Goal: Information Seeking & Learning: Learn about a topic

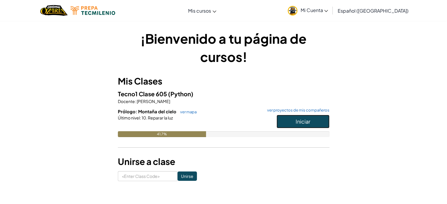
click at [297, 120] on span "Iniciar" at bounding box center [302, 121] width 15 height 7
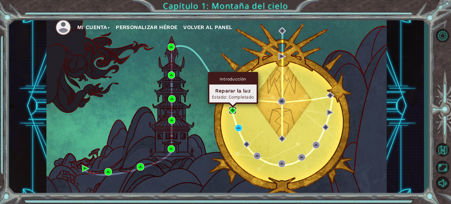
click at [232, 110] on img at bounding box center [232, 110] width 7 height 7
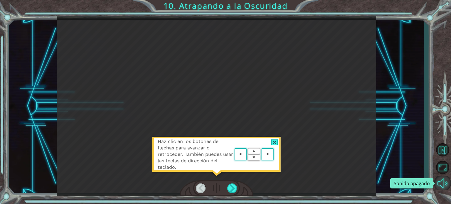
click at [440, 185] on button "Sonido apagado" at bounding box center [442, 183] width 17 height 14
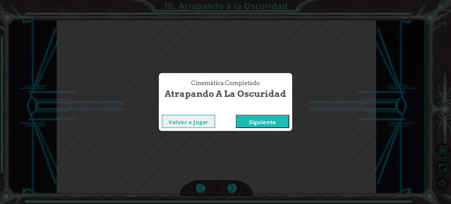
click at [259, 120] on button "Siguiente" at bounding box center [262, 121] width 53 height 13
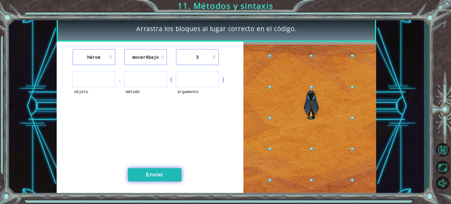
click at [164, 177] on button "Enviar" at bounding box center [154, 174] width 53 height 13
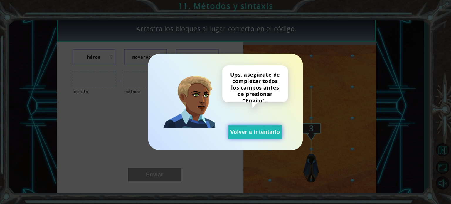
click at [254, 133] on button "Volver a intentarlo" at bounding box center [254, 131] width 53 height 13
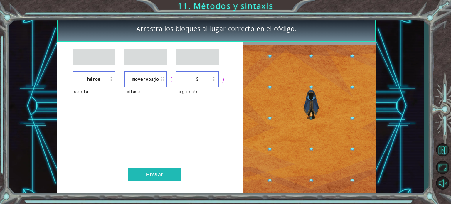
click at [99, 81] on li "héroe" at bounding box center [94, 79] width 43 height 16
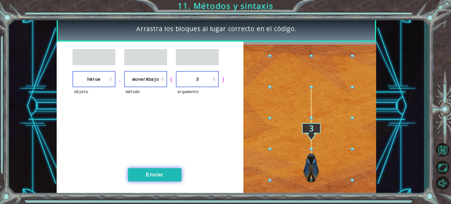
click at [168, 174] on button "Enviar" at bounding box center [154, 174] width 53 height 13
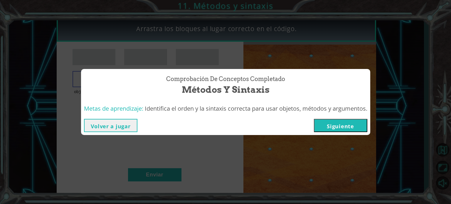
click at [364, 122] on button "Siguiente" at bounding box center [340, 125] width 53 height 13
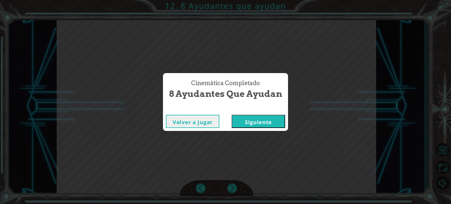
click at [256, 123] on button "Siguiente" at bounding box center [258, 121] width 53 height 13
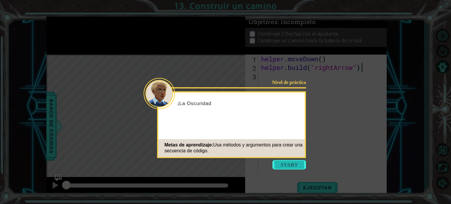
click at [292, 166] on button "Start" at bounding box center [288, 164] width 33 height 9
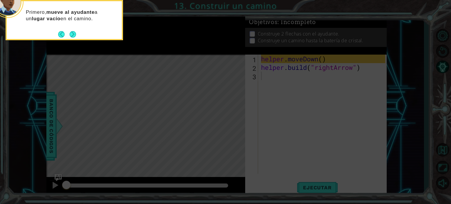
click at [152, 89] on icon at bounding box center [225, 30] width 451 height 347
click at [72, 32] on button "Next" at bounding box center [73, 34] width 6 height 6
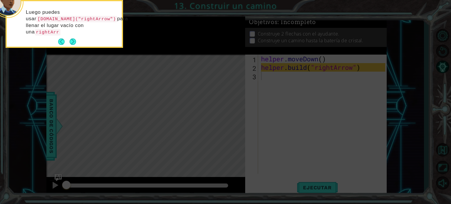
click at [72, 32] on div "Luego puedes usar [DOMAIN_NAME]("rightArrow") para llenar el lugar vacío con un…" at bounding box center [64, 24] width 115 height 46
click at [72, 32] on p "Luego puedes usar [DOMAIN_NAME]("rightArrow") para llenar el lugar vacío con un…" at bounding box center [72, 22] width 92 height 26
click at [72, 42] on button "Next" at bounding box center [73, 41] width 6 height 6
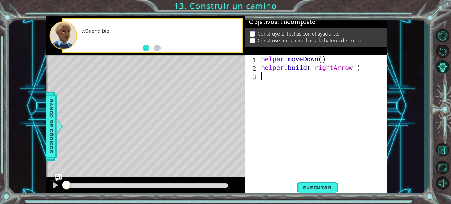
click at [200, 87] on div "Level Map" at bounding box center [181, 141] width 271 height 173
click at [274, 77] on div "helper . moveDown ( ) helper . build ( "rightArrow" )" at bounding box center [324, 123] width 128 height 136
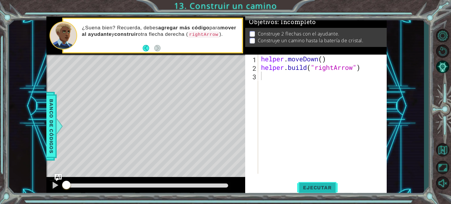
click at [312, 183] on button "Ejecutar" at bounding box center [317, 188] width 40 height 14
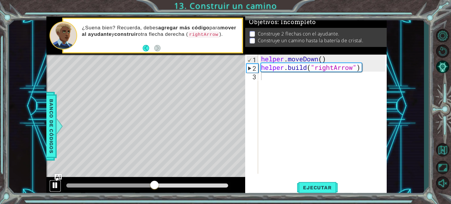
click at [55, 185] on div at bounding box center [55, 185] width 8 height 8
click at [329, 56] on div "helper . moveDown ( ) helper . build ( "rightArrow" )" at bounding box center [324, 123] width 128 height 136
type textarea "helper.moveDown()"
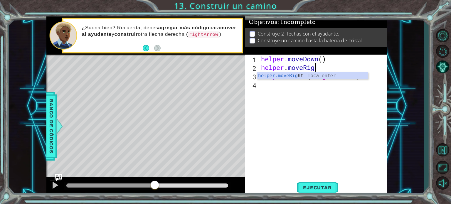
scroll to position [0, 2]
click at [323, 74] on div "helper.moveRight Toca enter" at bounding box center [312, 82] width 111 height 21
click at [323, 74] on div "helper . moveDown ( ) helper . moveRight helper . build ( "rightArrow" )" at bounding box center [324, 123] width 128 height 136
click at [330, 66] on div "helper . moveDown ( ) helper . moveRight ( 1 ) helper . build ( "rightArrow" )" at bounding box center [324, 123] width 128 height 136
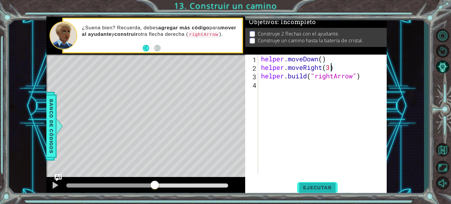
type textarea "helper.moveRight(3)"
click at [307, 184] on button "Ejecutar" at bounding box center [317, 188] width 40 height 14
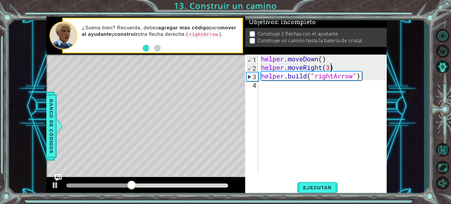
click at [350, 65] on div "helper . moveDown ( ) helper . moveRight ( 3 ) helper . build ( "rightArrow" )" at bounding box center [324, 123] width 128 height 136
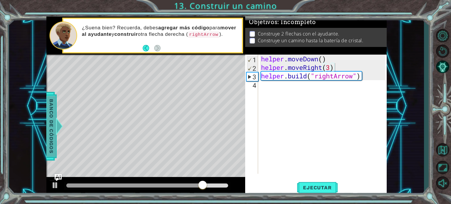
click at [52, 125] on span "Banco de códigos" at bounding box center [51, 126] width 9 height 61
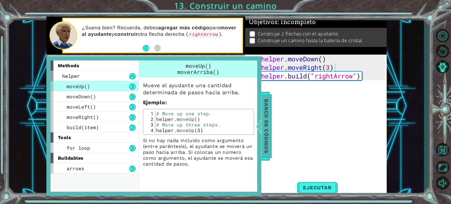
click at [264, 110] on span "Banco de códigos" at bounding box center [266, 126] width 9 height 61
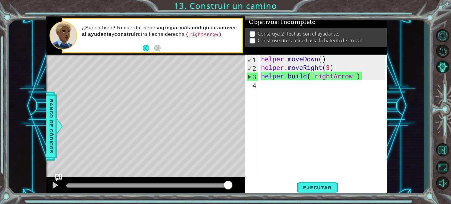
click at [249, 32] on ul "Construye 2 flechas con el ayudante. Construye un camino hasta la batería de cr…" at bounding box center [316, 38] width 136 height 14
click at [145, 48] on button "Back" at bounding box center [148, 48] width 11 height 6
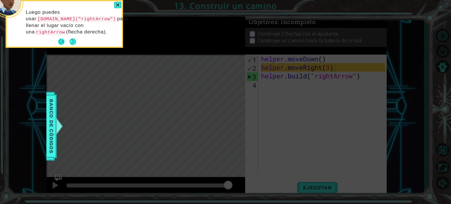
click at [63, 40] on button "Back" at bounding box center [63, 41] width 11 height 6
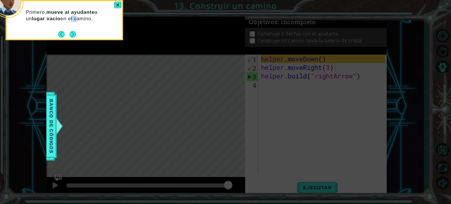
click at [63, 40] on div "Primero, mueve al ayudante a un lugar vacío en el camino." at bounding box center [64, 20] width 117 height 40
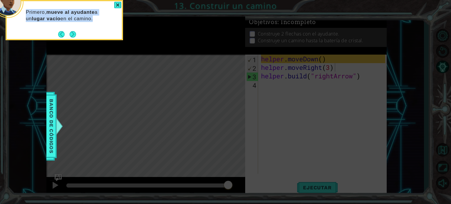
click at [63, 40] on div "Primero, mueve al ayudante a un lugar vacío en el camino." at bounding box center [64, 20] width 117 height 40
click at [62, 34] on button "Back" at bounding box center [63, 34] width 11 height 6
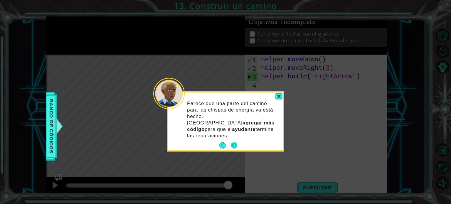
click at [235, 142] on button "Next" at bounding box center [234, 145] width 6 height 6
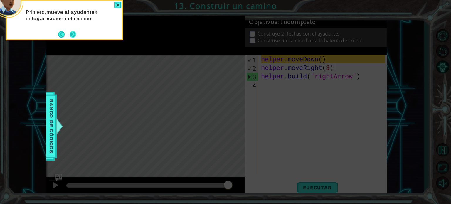
click at [74, 33] on button "Next" at bounding box center [73, 34] width 6 height 6
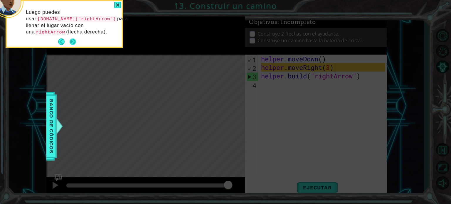
click at [74, 42] on button "Next" at bounding box center [73, 41] width 6 height 6
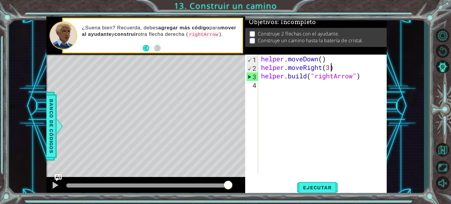
click at [331, 66] on div "helper . moveDown ( ) helper . moveRight ( 3 ) helper . build ( "rightArrow" )" at bounding box center [324, 123] width 128 height 136
click at [312, 184] on button "Ejecutar" at bounding box center [317, 188] width 40 height 14
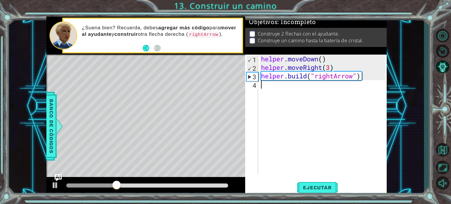
click at [272, 85] on div "helper . moveDown ( ) helper . moveRight ( 3 ) helper . build ( "rightArrow" )" at bounding box center [324, 123] width 128 height 136
click at [95, 113] on div "Level Map" at bounding box center [181, 141] width 271 height 173
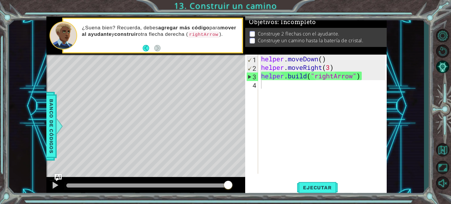
click at [274, 86] on div "helper . moveDown ( ) helper . moveRight ( 3 ) helper . build ( "rightArrow" )" at bounding box center [324, 123] width 128 height 136
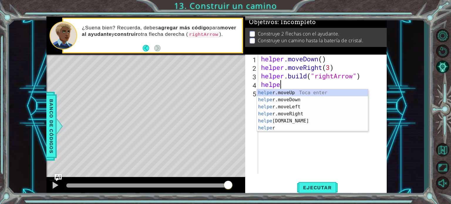
scroll to position [0, 1]
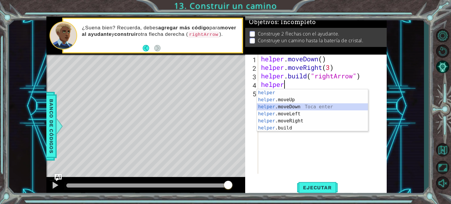
click at [285, 105] on div "helper Toca enter helper .moveUp Toca enter helper .moveDown Toca enter helper …" at bounding box center [312, 117] width 111 height 56
click at [285, 105] on div "helper . moveDown ( ) helper . moveRight ( 3 ) helper . build ( "rightArrow" ) …" at bounding box center [324, 123] width 128 height 136
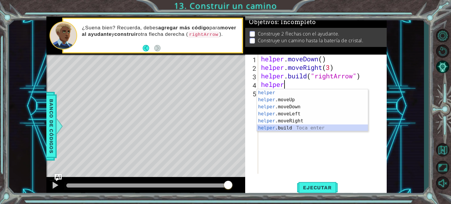
click at [299, 127] on div "helper Toca enter helper .moveUp Toca enter helper .moveDown Toca enter helper …" at bounding box center [312, 117] width 111 height 56
type textarea "[DOMAIN_NAME]("rightArrow")"
click at [299, 127] on div "helper . moveDown ( ) helper . moveRight ( 3 ) helper . build ( "rightArrow" ) …" at bounding box center [324, 123] width 128 height 136
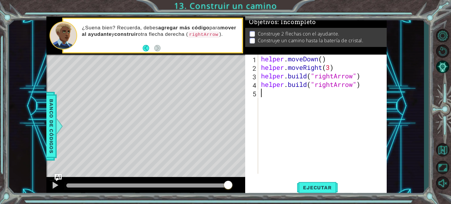
scroll to position [0, 0]
click at [315, 185] on span "Ejecutar" at bounding box center [317, 188] width 40 height 6
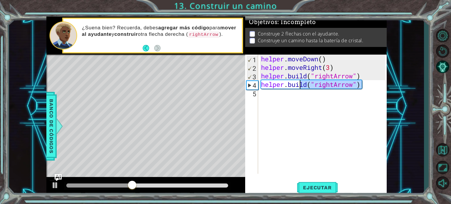
drag, startPoint x: 363, startPoint y: 86, endPoint x: 309, endPoint y: 86, distance: 54.3
click at [303, 86] on div "helper . moveDown ( ) helper . moveRight ( 3 ) helper . build ( "rightArrow" ) …" at bounding box center [324, 123] width 128 height 136
type textarea "[DOMAIN_NAME]("rightArrow")"
click at [364, 76] on div "helper . moveDown ( ) helper . moveRight ( 3 ) helper . build ( "rightArrow" ) …" at bounding box center [324, 123] width 128 height 136
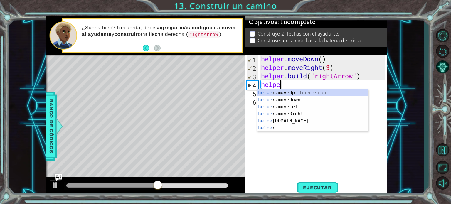
scroll to position [0, 1]
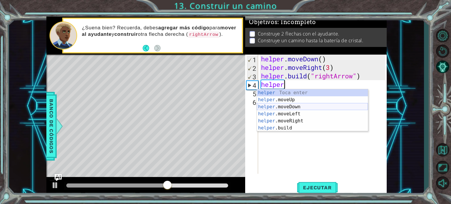
click at [310, 106] on div "helper Toca enter helper .moveUp Toca enter helper .moveDown Toca enter helper …" at bounding box center [312, 117] width 111 height 56
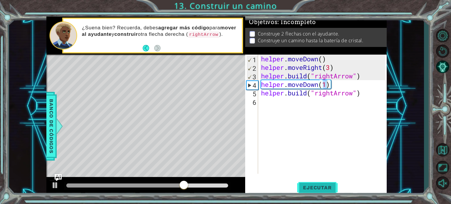
click at [314, 181] on button "Ejecutar" at bounding box center [317, 188] width 40 height 14
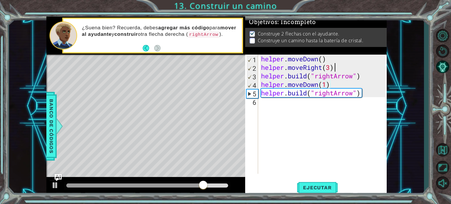
click at [334, 63] on div "helper . moveDown ( ) helper . moveRight ( 3 ) helper . build ( "rightArrow" ) …" at bounding box center [324, 123] width 128 height 136
click at [331, 59] on div "helper . moveDown ( ) helper . moveRight ( 3 ) helper . build ( "rightArrow" ) …" at bounding box center [324, 123] width 128 height 136
type textarea "helper.moveDown()"
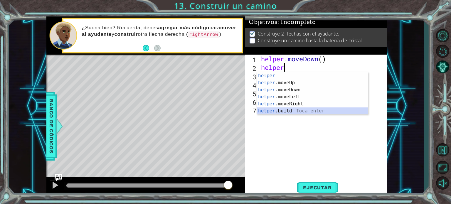
click at [302, 109] on div "helper Toca enter helper .moveUp Toca enter helper .moveDown Toca enter helper …" at bounding box center [312, 100] width 111 height 56
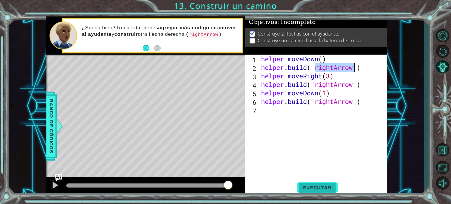
type textarea "[DOMAIN_NAME]("rightArrow")"
click at [323, 186] on span "Ejecutar" at bounding box center [317, 188] width 40 height 6
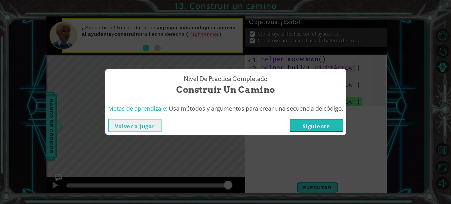
click at [319, 127] on button "Siguiente" at bounding box center [316, 125] width 53 height 13
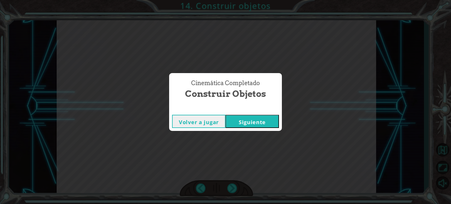
click at [260, 125] on button "Siguiente" at bounding box center [251, 121] width 53 height 13
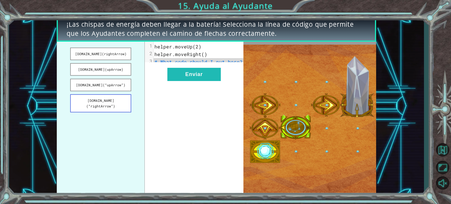
click at [103, 102] on button "[DOMAIN_NAME](“rightArrow”)" at bounding box center [100, 103] width 61 height 18
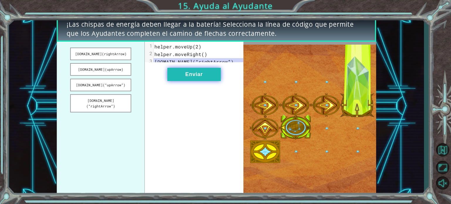
click at [213, 81] on button "Enviar" at bounding box center [193, 74] width 53 height 13
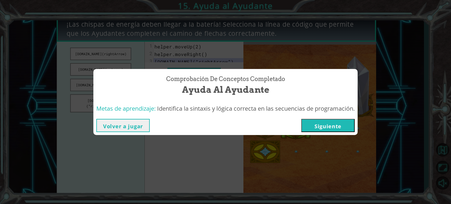
click at [344, 124] on button "Siguiente" at bounding box center [327, 125] width 53 height 13
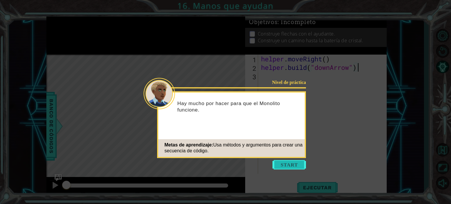
click at [289, 168] on button "Start" at bounding box center [288, 164] width 33 height 9
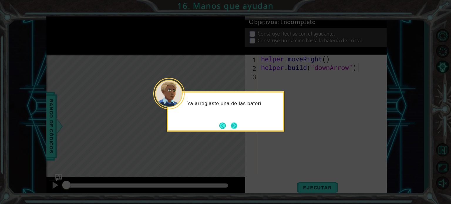
click at [233, 126] on button "Next" at bounding box center [234, 125] width 6 height 6
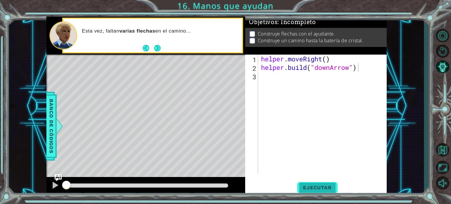
click at [316, 185] on span "Ejecutar" at bounding box center [317, 188] width 40 height 6
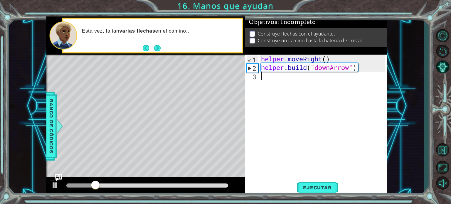
click at [281, 80] on div "helper . moveRight ( ) helper . build ( "downArrow" )" at bounding box center [324, 123] width 128 height 136
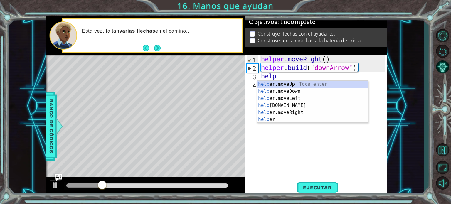
scroll to position [0, 1]
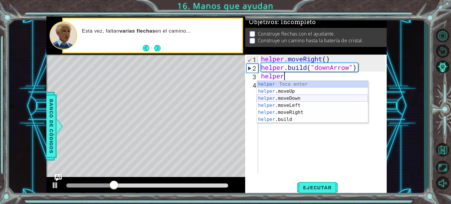
click at [286, 98] on div "helper Toca enter helper .moveUp Toca enter helper .moveDown Toca enter helper …" at bounding box center [312, 109] width 111 height 56
type textarea "helper.moveDown(1)"
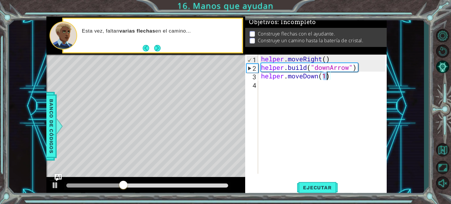
click at [298, 91] on div "helper . moveRight ( ) helper . build ( "downArrow" ) helper . moveDown ( 1 )" at bounding box center [324, 123] width 128 height 136
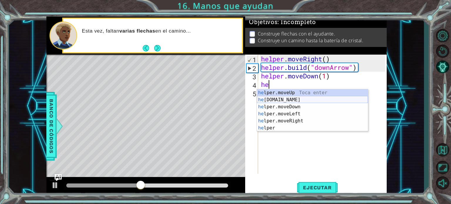
click at [291, 99] on div "he lper.moveUp Toca enter he [DOMAIN_NAME] Toca enter he lper.moveDown Toca ent…" at bounding box center [312, 117] width 111 height 56
type textarea "[DOMAIN_NAME]("rightArrow")"
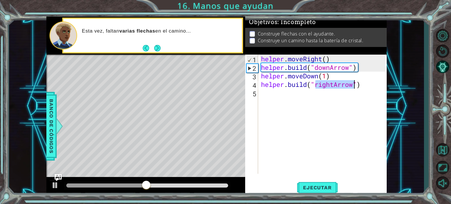
click at [291, 97] on div "helper . moveRight ( ) helper . build ( "downArrow" ) helper . moveDown ( 1 ) h…" at bounding box center [324, 123] width 128 height 136
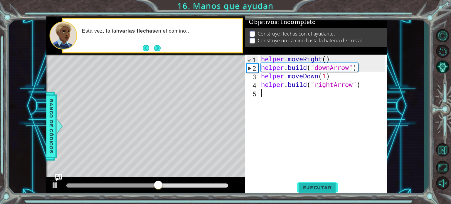
click at [313, 185] on span "Ejecutar" at bounding box center [317, 188] width 40 height 6
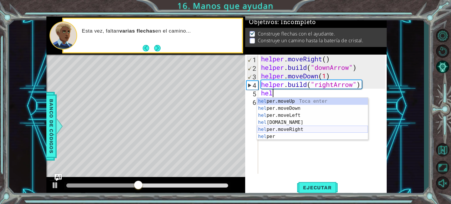
click at [289, 130] on div "hel per.moveUp Toca enter hel per.moveDown Toca enter hel per.moveLeft Toca ent…" at bounding box center [312, 126] width 111 height 56
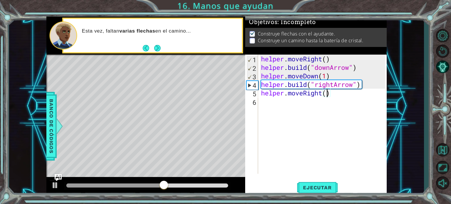
type textarea "helper.moveRight(1)"
click at [284, 103] on div "helper . moveRight ( ) helper . build ( "downArrow" ) helper . moveDown ( 1 ) h…" at bounding box center [324, 123] width 128 height 136
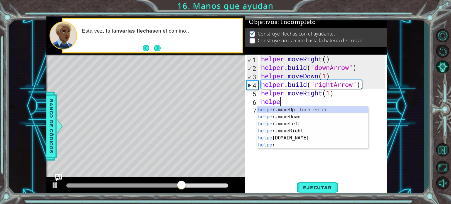
scroll to position [0, 1]
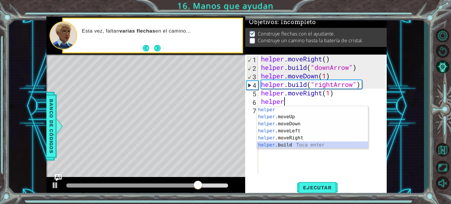
click at [287, 142] on div "helper Toca enter helper .moveUp Toca enter helper .moveDown Toca enter helper …" at bounding box center [312, 134] width 111 height 56
type textarea "[DOMAIN_NAME]("rightArrow")"
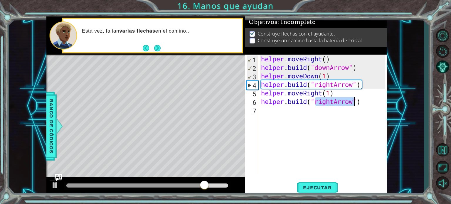
click at [327, 112] on div "helper . moveRight ( ) helper . build ( "downArrow" ) helper . moveDown ( 1 ) h…" at bounding box center [324, 123] width 128 height 136
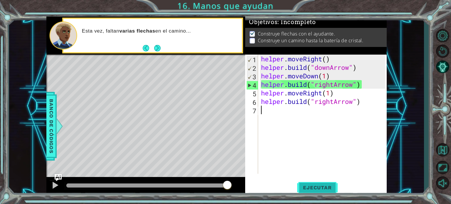
click at [312, 185] on span "Ejecutar" at bounding box center [317, 188] width 40 height 6
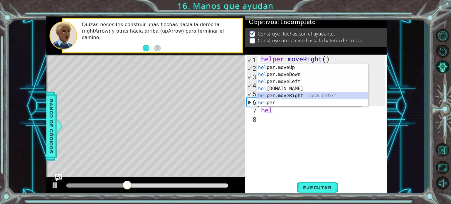
click at [295, 93] on div "hel per.moveUp Toca enter hel per.moveDown Toca enter hel per.moveLeft Toca ent…" at bounding box center [312, 92] width 111 height 56
type textarea "helper.moveRight(1)"
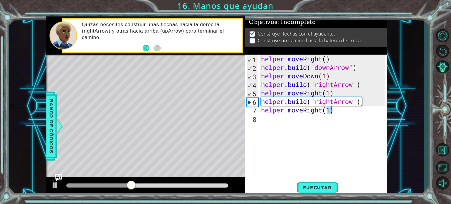
click at [278, 119] on div "helper . moveRight ( ) helper . build ( "downArrow" ) helper . moveDown ( 1 ) h…" at bounding box center [324, 123] width 128 height 136
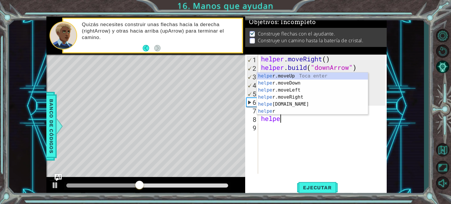
scroll to position [0, 1]
click at [284, 112] on div "helper Toca enter helper .moveUp Toca enter helper .moveDown Toca enter helper …" at bounding box center [312, 101] width 111 height 56
type textarea "[DOMAIN_NAME]("rightArrow")"
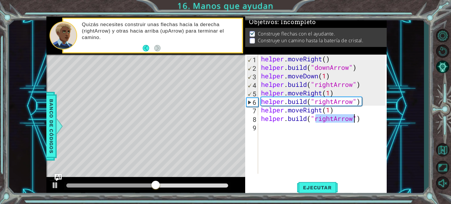
click at [302, 128] on div "helper . moveRight ( ) helper . build ( "downArrow" ) helper . moveDown ( 1 ) h…" at bounding box center [324, 123] width 128 height 136
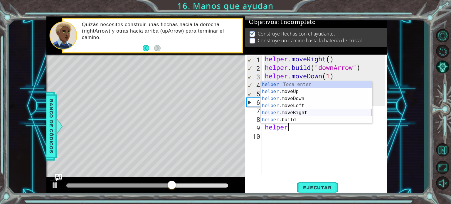
click at [300, 114] on div "helper Toca enter helper .moveUp Toca enter helper .moveDown Toca enter helper …" at bounding box center [316, 109] width 111 height 56
type textarea "helper.moveRight(1)"
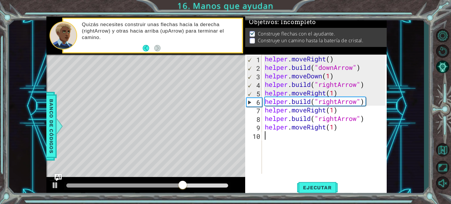
click at [296, 137] on div "helper . moveRight ( ) helper . build ( "downArrow" ) helper . moveDown ( 1 ) h…" at bounding box center [326, 123] width 125 height 136
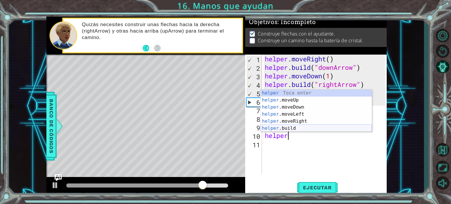
click at [295, 128] on div "helper Toca enter helper .moveUp Toca enter helper .moveDown Toca enter helper …" at bounding box center [316, 118] width 111 height 56
type textarea "[DOMAIN_NAME]("rightArrow")"
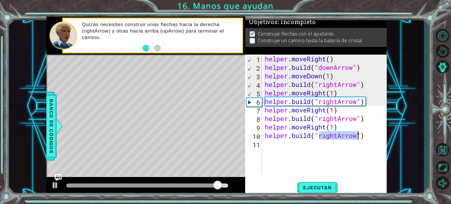
drag, startPoint x: 314, startPoint y: 185, endPoint x: 297, endPoint y: 159, distance: 31.1
click at [297, 159] on div "helper . moveRight ( ) helper . build ( "downArrow" ) helper . moveDown ( 1 ) h…" at bounding box center [326, 123] width 125 height 136
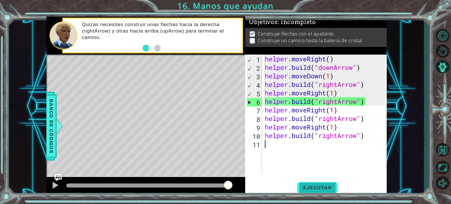
click at [316, 188] on span "Ejecutar" at bounding box center [317, 188] width 40 height 6
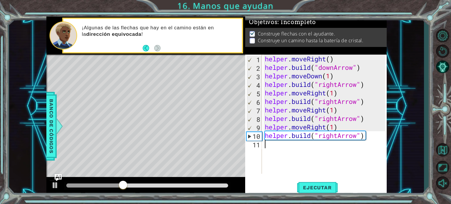
click at [338, 135] on div "helper . moveRight ( ) helper . build ( "downArrow" ) helper . moveDown ( 1 ) h…" at bounding box center [326, 123] width 125 height 136
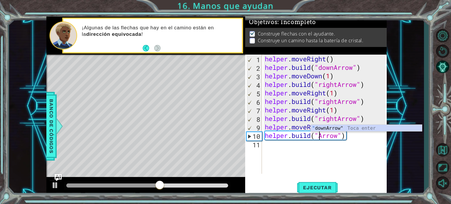
scroll to position [0, 3]
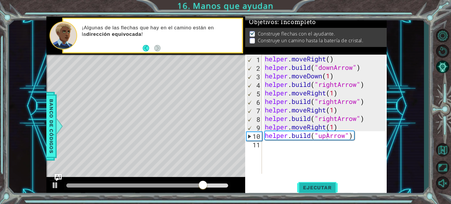
click at [319, 184] on button "Ejecutar" at bounding box center [317, 188] width 40 height 14
type textarea "[DOMAIN_NAME]("Arrow")"
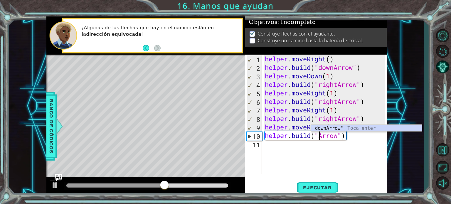
drag, startPoint x: 337, startPoint y: 129, endPoint x: 326, endPoint y: 129, distance: 10.9
click at [326, 129] on div "" downArrow" Toca enter" at bounding box center [366, 135] width 111 height 21
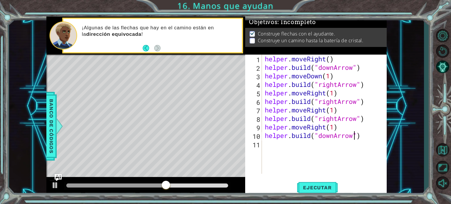
click at [326, 129] on div "helper . moveRight ( ) helper . build ( "downArrow" ) helper . moveDown ( 1 ) h…" at bounding box center [326, 123] width 125 height 136
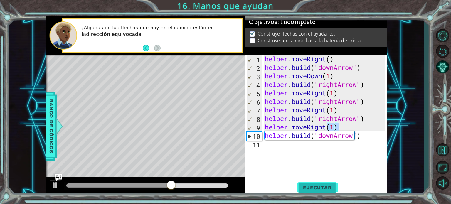
click at [315, 186] on span "Ejecutar" at bounding box center [317, 188] width 40 height 6
click at [366, 135] on div "helper . moveRight ( ) helper . build ( "downArrow" ) helper . moveDown ( 1 ) h…" at bounding box center [326, 123] width 125 height 136
drag, startPoint x: 362, startPoint y: 135, endPoint x: 273, endPoint y: 137, distance: 89.3
click at [273, 137] on div "helper . moveRight ( ) helper . build ( "downArrow" ) helper . moveDown ( 1 ) h…" at bounding box center [326, 123] width 125 height 136
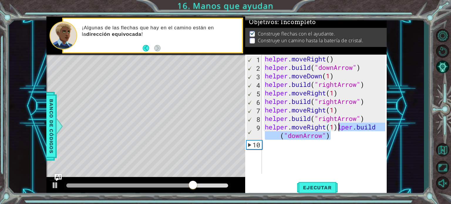
drag, startPoint x: 333, startPoint y: 139, endPoint x: 339, endPoint y: 126, distance: 14.6
click at [339, 126] on div "helper . moveRight ( ) helper . build ( "downArrow" ) helper . moveDown ( 1 ) h…" at bounding box center [326, 123] width 125 height 136
type textarea "helper.moveRight(1)"
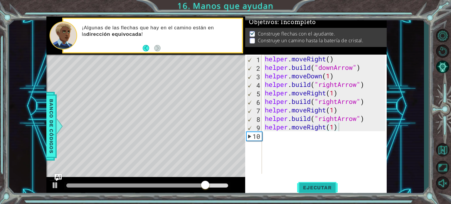
click at [316, 188] on span "Ejecutar" at bounding box center [317, 188] width 40 height 6
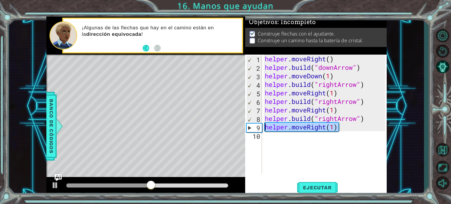
drag, startPoint x: 344, startPoint y: 128, endPoint x: 263, endPoint y: 128, distance: 80.4
click at [263, 128] on div "helper.moveRight(1) 1 2 3 4 5 6 7 8 9 10 helper . moveRight ( ) helper . build …" at bounding box center [315, 114] width 140 height 119
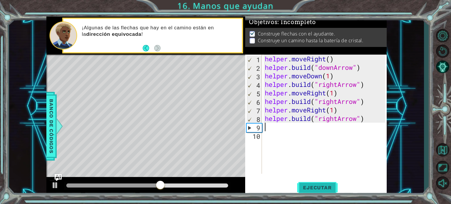
click at [306, 190] on span "Ejecutar" at bounding box center [317, 188] width 40 height 6
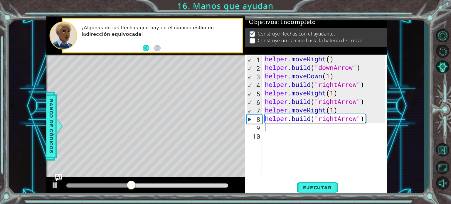
click at [337, 121] on div "helper . moveRight ( ) helper . build ( "downArrow" ) helper . moveDown ( 1 ) h…" at bounding box center [326, 123] width 125 height 136
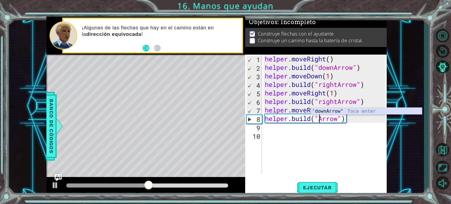
click at [338, 111] on div "" downArrow" Toca enter" at bounding box center [366, 118] width 111 height 21
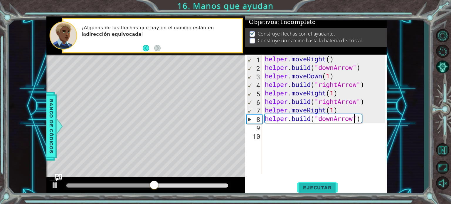
click at [317, 189] on span "Ejecutar" at bounding box center [317, 188] width 40 height 6
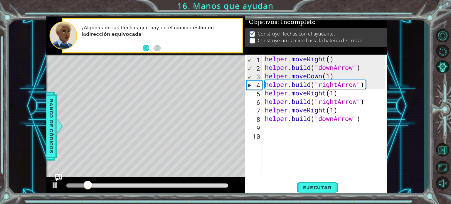
click at [334, 119] on div "helper . moveRight ( ) helper . build ( "downArrow" ) helper . moveDown ( 1 ) h…" at bounding box center [326, 123] width 125 height 136
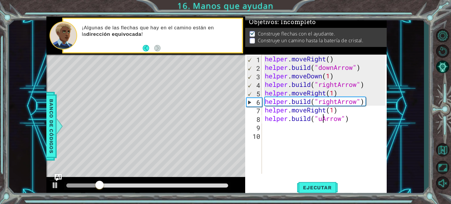
scroll to position [0, 2]
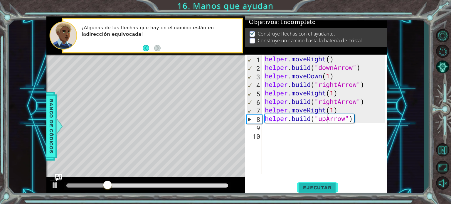
type textarea "[DOMAIN_NAME]("upArrow")"
click at [328, 191] on button "Ejecutar" at bounding box center [317, 188] width 40 height 14
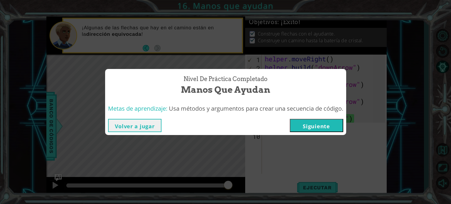
click at [329, 125] on button "Siguiente" at bounding box center [316, 125] width 53 height 13
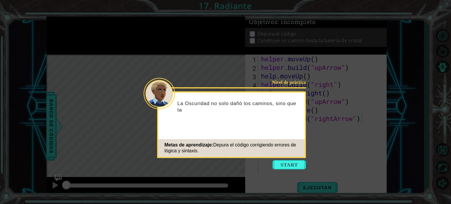
click at [278, 110] on p "La Oscuridad no solo dañó los caminos, sino que ta" at bounding box center [238, 106] width 123 height 13
click at [284, 164] on button "Start" at bounding box center [288, 164] width 33 height 9
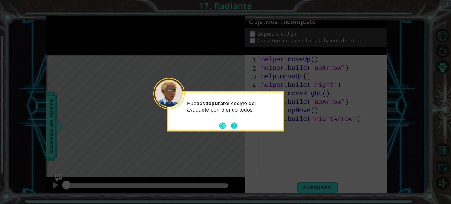
click at [237, 124] on button "Next" at bounding box center [234, 125] width 6 height 6
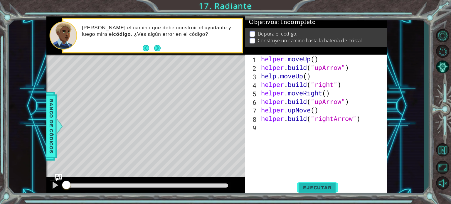
click at [317, 185] on span "Ejecutar" at bounding box center [317, 188] width 40 height 6
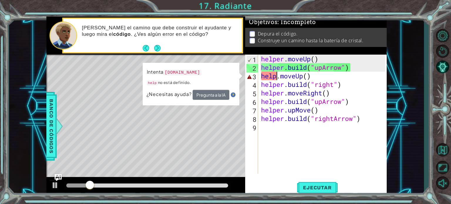
click at [275, 76] on div "helper . moveUp ( ) helper . build ( "upArrow" ) help . moveUp ( ) helper . bui…" at bounding box center [324, 123] width 128 height 136
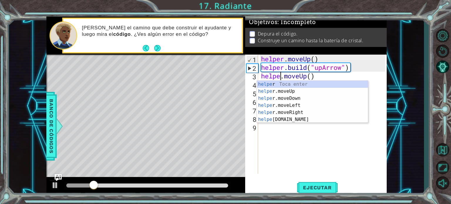
scroll to position [0, 1]
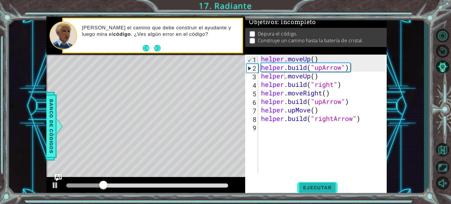
click at [311, 186] on span "Ejecutar" at bounding box center [317, 188] width 40 height 6
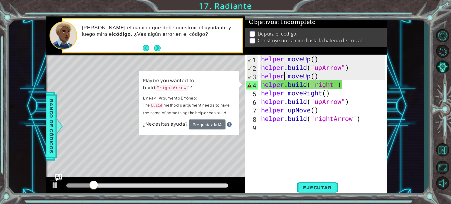
click at [339, 86] on div "helper . moveUp ( ) helper . build ( "upArrow" ) helper . moveUp ( ) helper . b…" at bounding box center [324, 123] width 128 height 136
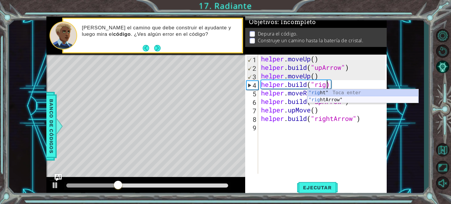
click at [368, 98] on div ""rig ht" Toca enter "rig htArrow" Toca enter" at bounding box center [362, 103] width 111 height 28
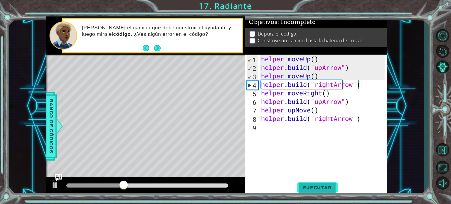
click at [317, 185] on span "Ejecutar" at bounding box center [317, 188] width 40 height 6
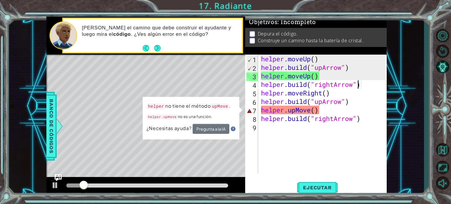
click at [297, 110] on div "helper . moveUp ( ) helper . build ( "upArrow" ) helper . moveUp ( ) helper . b…" at bounding box center [324, 123] width 128 height 136
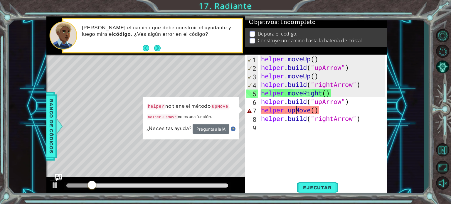
click at [311, 110] on div "helper . moveUp ( ) helper . build ( "upArrow" ) helper . moveUp ( ) helper . b…" at bounding box center [324, 123] width 128 height 136
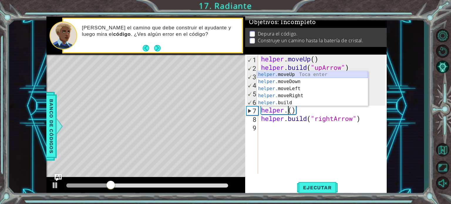
click at [299, 74] on div "helper. moveUp Toca enter helper. moveDown Toca enter helper. moveLeft Toca ent…" at bounding box center [312, 95] width 111 height 49
type textarea "helper.moveUp(1)"
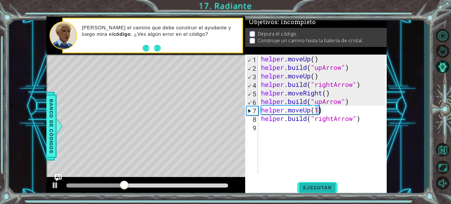
click at [308, 186] on span "Ejecutar" at bounding box center [317, 188] width 40 height 6
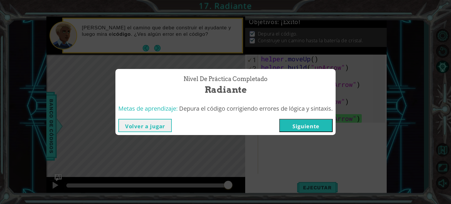
click at [300, 128] on button "Siguiente" at bounding box center [305, 125] width 53 height 13
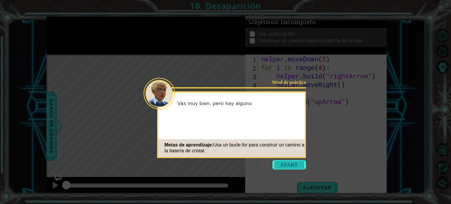
click at [288, 165] on button "Start" at bounding box center [288, 164] width 33 height 9
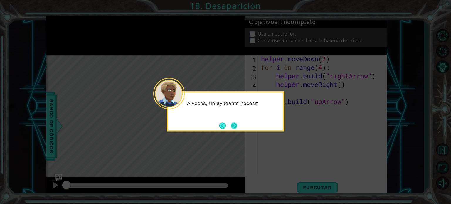
click at [236, 125] on button "Next" at bounding box center [234, 125] width 6 height 6
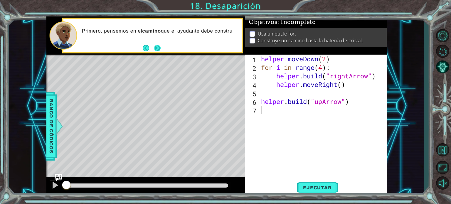
click at [160, 49] on button "Next" at bounding box center [157, 48] width 7 height 7
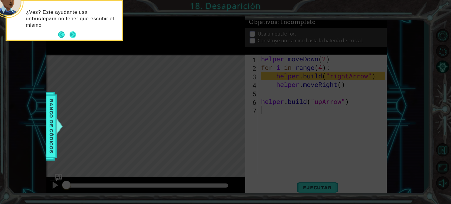
click at [72, 32] on button "Next" at bounding box center [73, 34] width 6 height 6
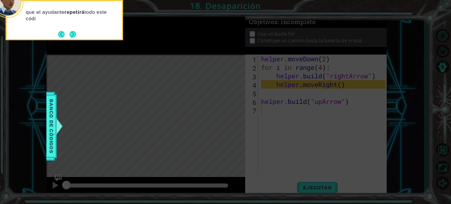
click at [72, 32] on button "Next" at bounding box center [73, 34] width 6 height 6
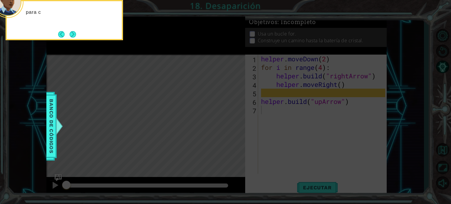
click at [72, 32] on button "Next" at bounding box center [73, 34] width 6 height 6
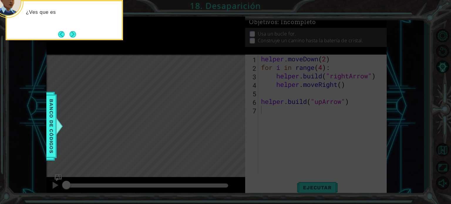
click at [72, 32] on button "Next" at bounding box center [73, 34] width 6 height 6
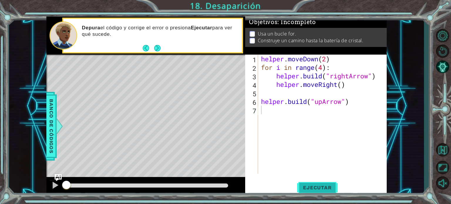
click at [313, 191] on button "Ejecutar" at bounding box center [317, 188] width 40 height 14
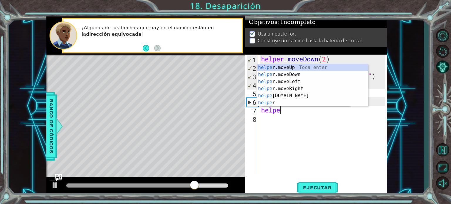
scroll to position [0, 1]
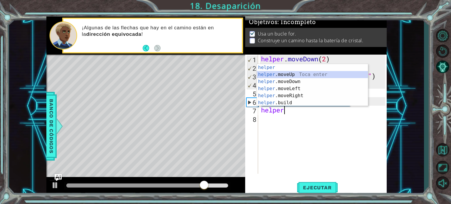
click at [284, 75] on div "helper Toca enter helper .moveUp Toca enter helper .moveDown Toca enter helper …" at bounding box center [312, 92] width 111 height 56
type textarea "helper.moveUp(1)"
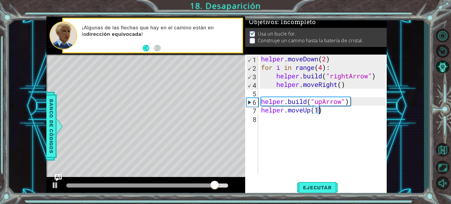
click at [299, 117] on div "helper . moveDown ( 2 ) for i in range ( 4 ) : helper . build ( "rightArrow" ) …" at bounding box center [324, 123] width 128 height 136
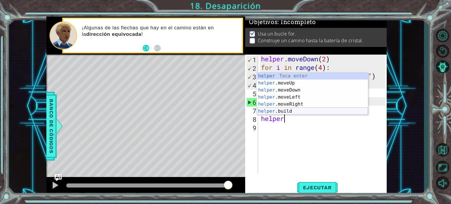
click at [291, 110] on div "helper Toca enter helper .moveUp Toca enter helper .moveDown Toca enter helper …" at bounding box center [312, 101] width 111 height 56
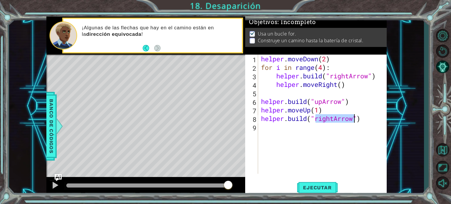
click at [334, 119] on div "helper . moveDown ( 2 ) for i in range ( 4 ) : helper . build ( "rightArrow" ) …" at bounding box center [322, 114] width 125 height 119
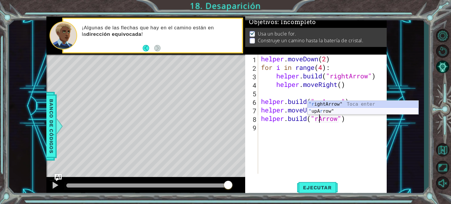
click at [333, 110] on div ""r ightArrow" Toca enter " upA r row" Toca enter" at bounding box center [362, 115] width 111 height 28
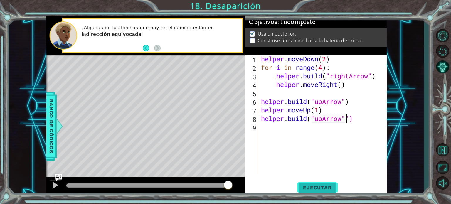
click at [318, 188] on span "Ejecutar" at bounding box center [317, 188] width 40 height 6
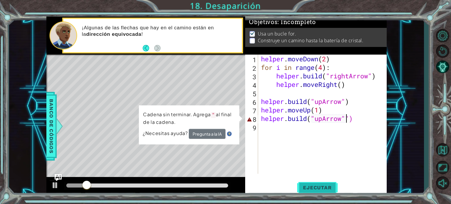
type textarea "[DOMAIN_NAME]("upArrow")"
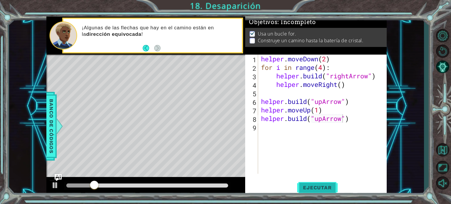
click at [317, 187] on span "Ejecutar" at bounding box center [317, 188] width 40 height 6
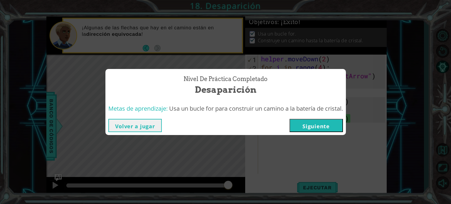
click at [319, 122] on button "Siguiente" at bounding box center [315, 125] width 53 height 13
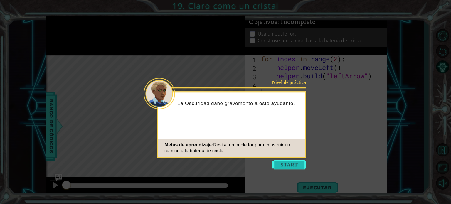
click at [287, 164] on button "Start" at bounding box center [288, 164] width 33 height 9
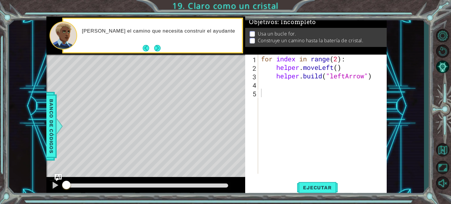
click at [179, 39] on div "[PERSON_NAME] el camino que necesita construir el ayudante" at bounding box center [160, 35] width 164 height 21
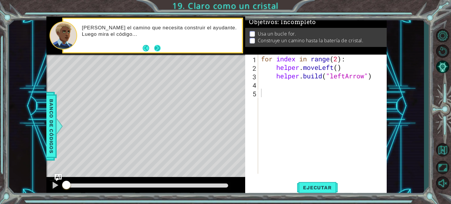
click at [158, 46] on button "Next" at bounding box center [157, 48] width 6 height 6
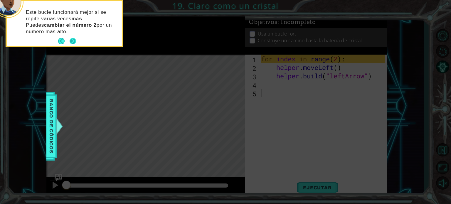
click at [73, 41] on button "Next" at bounding box center [73, 41] width 6 height 6
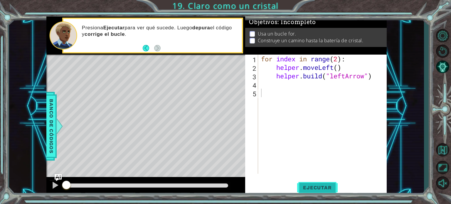
click at [327, 189] on span "Ejecutar" at bounding box center [317, 188] width 40 height 6
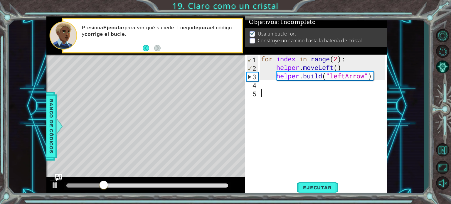
click at [276, 86] on div "for index in range ( 2 ) : helper . moveLeft ( ) helper . build ( "leftArrow" )" at bounding box center [324, 123] width 128 height 136
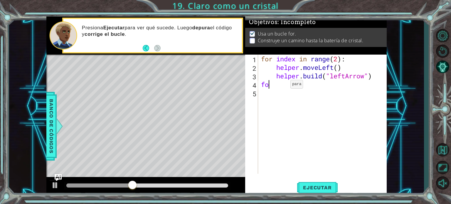
type textarea "f"
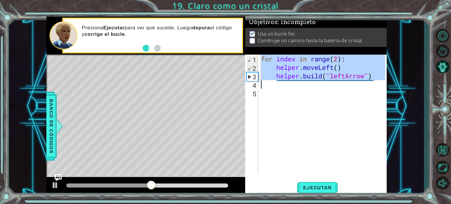
drag, startPoint x: 261, startPoint y: 57, endPoint x: 371, endPoint y: 84, distance: 113.5
click at [371, 84] on div "for index in range ( 2 ) : helper . moveLeft ( ) helper . build ( "leftArrow" )" at bounding box center [324, 123] width 128 height 136
type textarea "[DOMAIN_NAME]("leftArrow")"
click at [313, 81] on div "for index in range ( 2 ) : helper . moveLeft ( ) helper . build ( "leftArrow" )" at bounding box center [322, 114] width 125 height 119
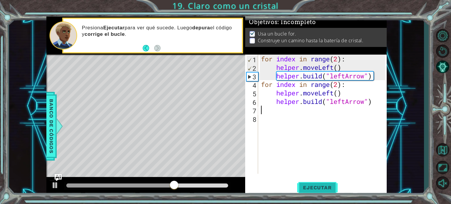
click at [309, 186] on span "Ejecutar" at bounding box center [317, 188] width 40 height 6
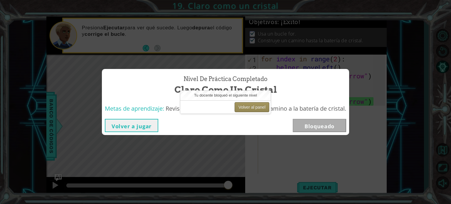
click at [256, 107] on button "Volver al panel" at bounding box center [252, 107] width 35 height 10
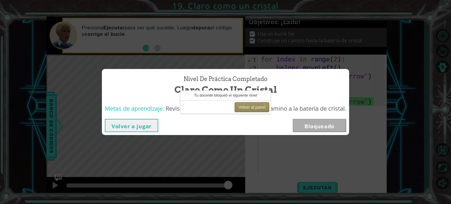
click at [256, 107] on button "Volver al panel" at bounding box center [252, 107] width 35 height 10
click at [203, 121] on div "Volver a jugar Bloqueado" at bounding box center [225, 125] width 241 height 13
click at [243, 108] on button "Volver al panel" at bounding box center [252, 107] width 35 height 10
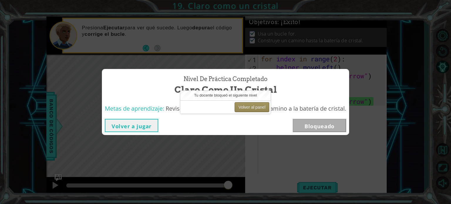
click at [243, 108] on button "Volver al panel" at bounding box center [252, 107] width 35 height 10
click at [164, 49] on div "Nivel de práctica Completado Claro como un cristal Metas de aprendizaje: Revisa…" at bounding box center [225, 102] width 451 height 204
click at [413, 90] on div "Nivel de práctica Completado Claro como un cristal Metas de aprendizaje: Revisa…" at bounding box center [225, 102] width 451 height 204
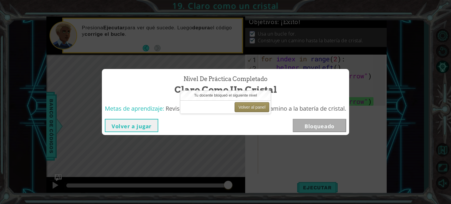
click at [259, 110] on button "Volver al panel" at bounding box center [252, 107] width 35 height 10
click at [143, 111] on span "Metas de aprendizaje:" at bounding box center [134, 109] width 59 height 8
click at [139, 124] on button "Volver a jugar" at bounding box center [131, 125] width 53 height 13
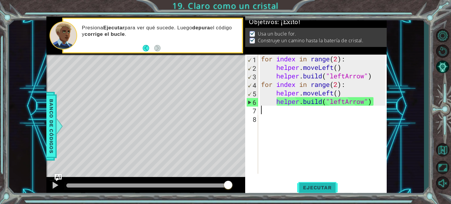
click at [310, 185] on span "Ejecutar" at bounding box center [317, 188] width 40 height 6
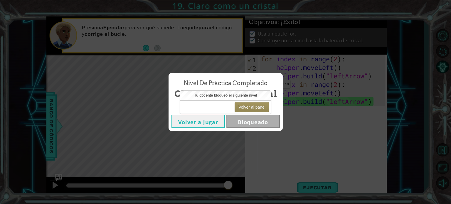
click at [440, 148] on div "Nivel de práctica Completado Claro como un cristal Volver a jugar Bloqueado" at bounding box center [225, 102] width 451 height 204
click at [216, 122] on button "Volver a jugar" at bounding box center [197, 121] width 53 height 13
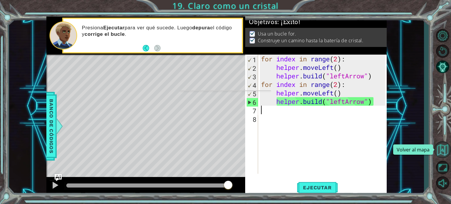
click at [444, 151] on button "Volver al mapa" at bounding box center [442, 149] width 17 height 17
